Goal: Information Seeking & Learning: Learn about a topic

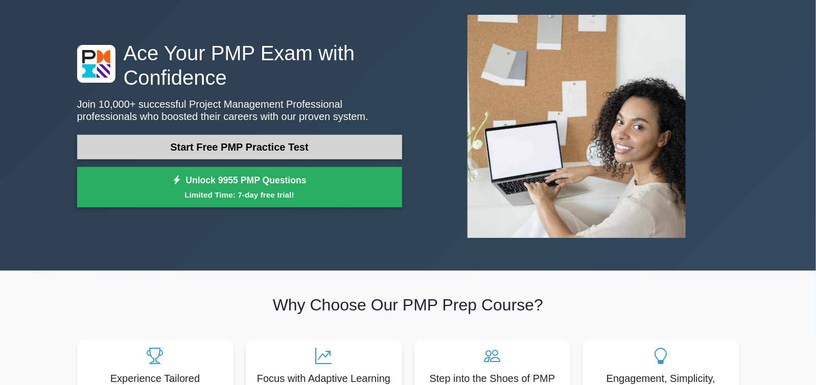
click at [312, 150] on link "Start Free PMP Practice Test" at bounding box center [239, 147] width 325 height 25
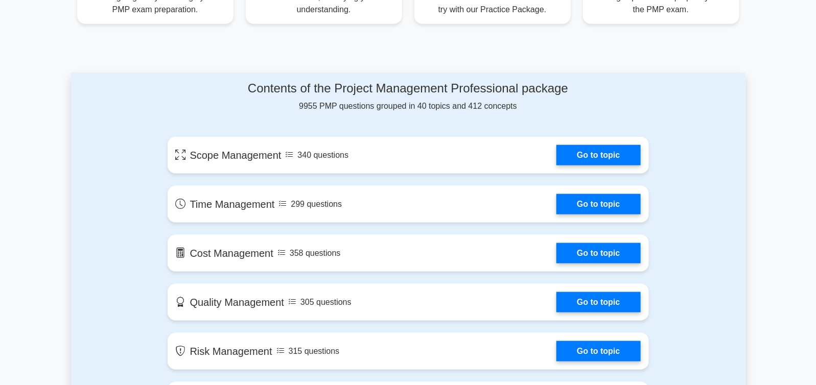
scroll to position [510, 0]
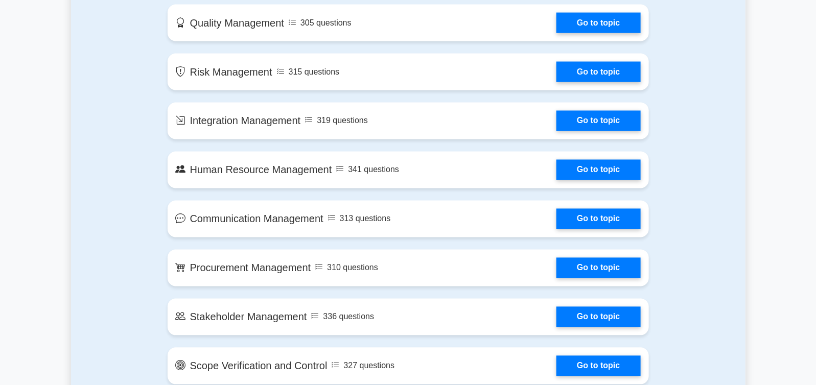
scroll to position [562, 0]
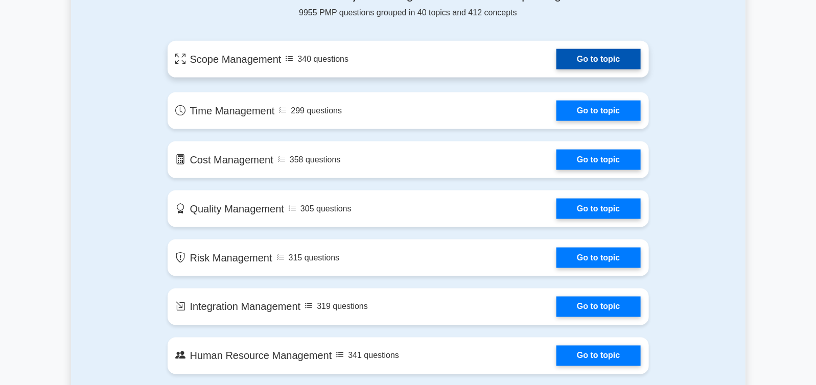
click at [612, 55] on link "Go to topic" at bounding box center [598, 59] width 84 height 20
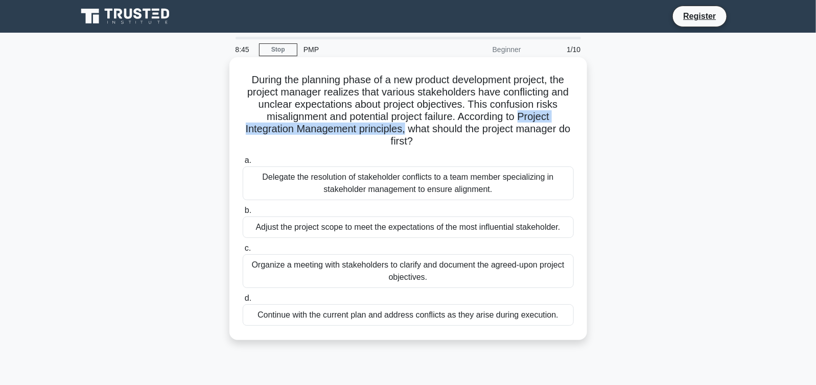
drag, startPoint x: 525, startPoint y: 117, endPoint x: 413, endPoint y: 128, distance: 112.3
click at [413, 128] on h5 "During the planning phase of a new product development project, the project man…" at bounding box center [408, 111] width 333 height 75
click at [393, 133] on h5 "During the planning phase of a new product development project, the project man…" at bounding box center [408, 111] width 333 height 75
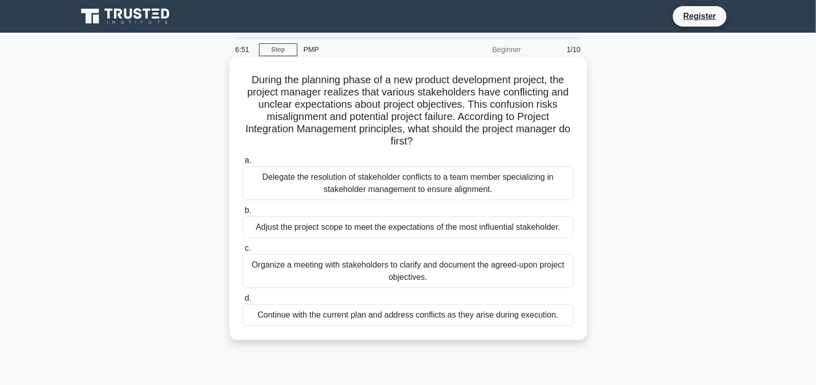
drag, startPoint x: 500, startPoint y: 193, endPoint x: 262, endPoint y: 178, distance: 238.0
click at [262, 178] on div "Delegate the resolution of stakeholder conflicts to a team member specializing …" at bounding box center [408, 184] width 331 height 34
click at [333, 174] on div "Delegate the resolution of stakeholder conflicts to a team member specializing …" at bounding box center [408, 184] width 331 height 34
click at [243, 164] on input "a. Delegate the resolution of stakeholder conflicts to a team member specializi…" at bounding box center [243, 160] width 0 height 7
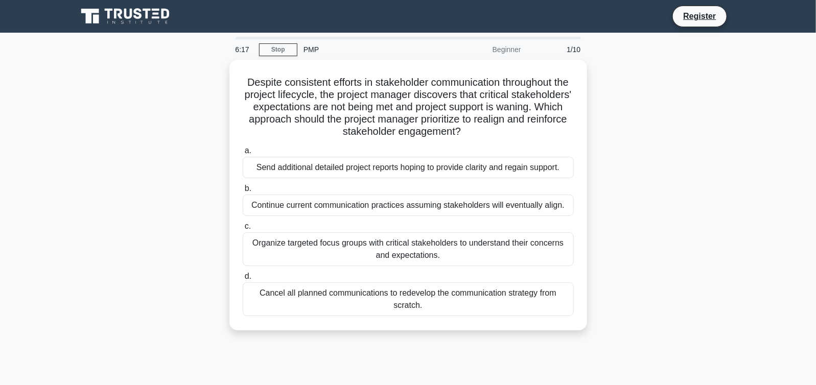
click at [333, 174] on div "Send additional detailed project reports hoping to provide clarity and regain s…" at bounding box center [408, 167] width 331 height 21
click at [243, 154] on input "a. Send additional detailed project reports hoping to provide clarity and regai…" at bounding box center [243, 151] width 0 height 7
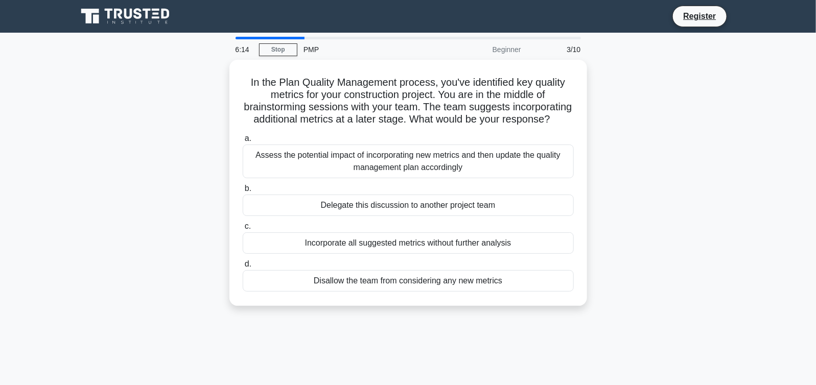
click at [273, 35] on main "6:14 Stop PMP Beginner 3/10 In the Plan Quality Management process, you've iden…" at bounding box center [408, 292] width 816 height 519
click at [271, 37] on div at bounding box center [269, 38] width 69 height 3
drag, startPoint x: 432, startPoint y: 115, endPoint x: 630, endPoint y: 116, distance: 197.7
click at [630, 116] on div "In the Plan Quality Management process, you've identified key quality metrics f…" at bounding box center [408, 189] width 674 height 258
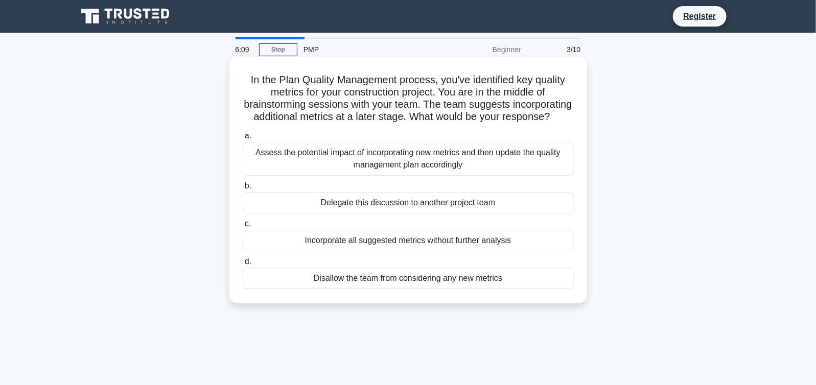
click at [362, 78] on h5 "In the Plan Quality Management process, you've identified key quality metrics f…" at bounding box center [408, 99] width 333 height 50
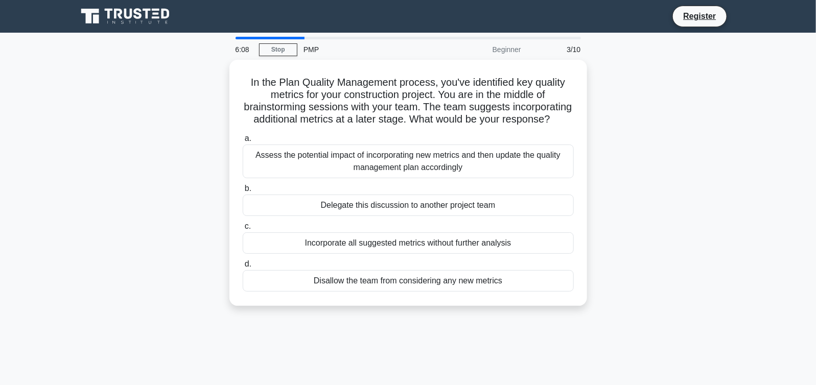
click at [240, 50] on div "6:08" at bounding box center [244, 49] width 30 height 20
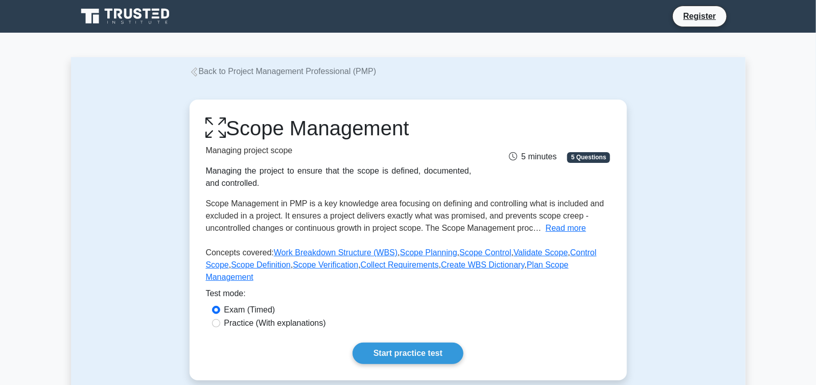
scroll to position [102, 0]
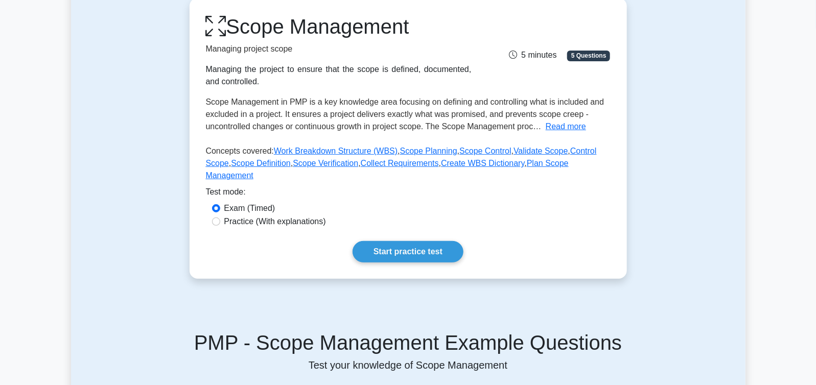
drag, startPoint x: 249, startPoint y: 83, endPoint x: 201, endPoint y: 70, distance: 49.2
click at [201, 70] on div "Scope Management Managing project scope Managing the project to ensure that the…" at bounding box center [339, 51] width 278 height 74
copy div "Managing the project to ensure that the scope is defined, documented, and contr…"
click at [219, 218] on input "Practice (With explanations)" at bounding box center [216, 222] width 8 height 8
radio input "true"
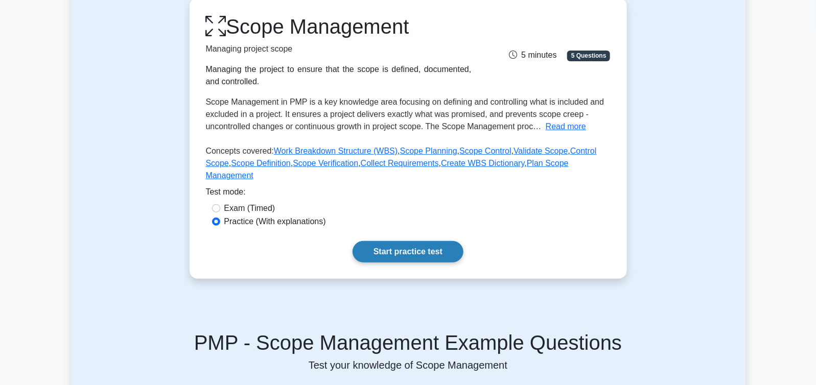
click at [421, 241] on link "Start practice test" at bounding box center [407, 251] width 111 height 21
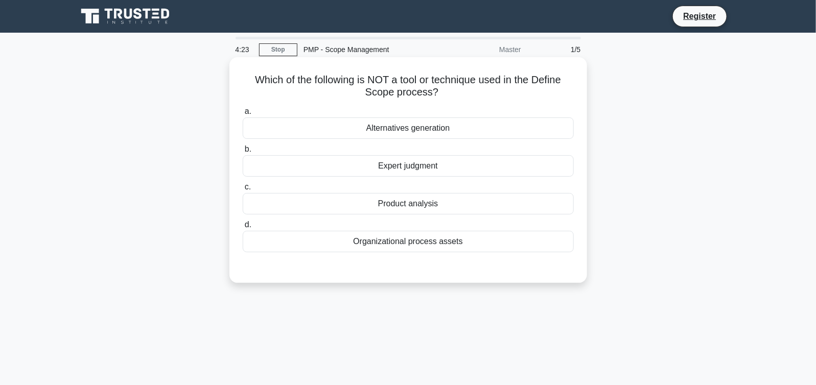
drag, startPoint x: 453, startPoint y: 130, endPoint x: 365, endPoint y: 135, distance: 87.5
click at [365, 135] on div "Alternatives generation" at bounding box center [408, 127] width 331 height 21
copy div "Alternatives generation"
drag, startPoint x: 468, startPoint y: 239, endPoint x: 341, endPoint y: 244, distance: 127.3
click at [341, 244] on div "Organizational process assets" at bounding box center [408, 241] width 331 height 21
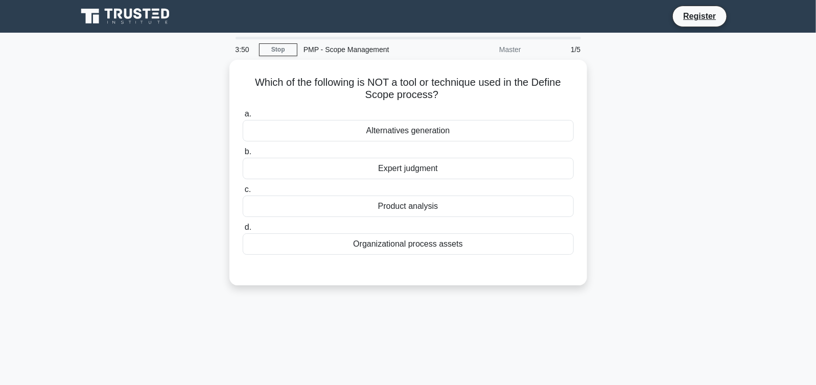
copy div "Organizational process assets"
